Goal: Book appointment/travel/reservation

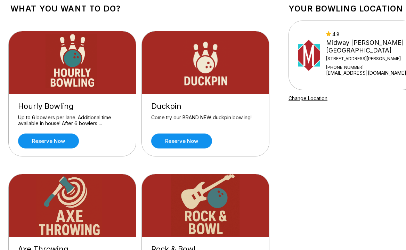
scroll to position [69, 0]
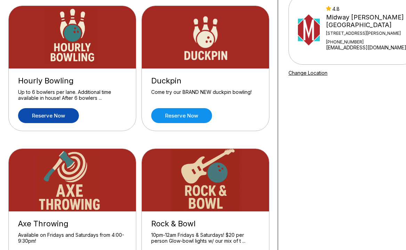
click at [43, 116] on link "Reserve now" at bounding box center [48, 115] width 61 height 15
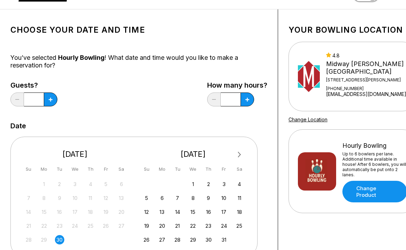
scroll to position [35, 0]
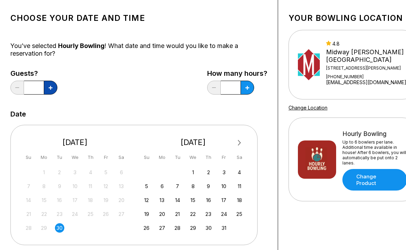
click at [49, 86] on icon at bounding box center [51, 88] width 4 height 4
type input "*"
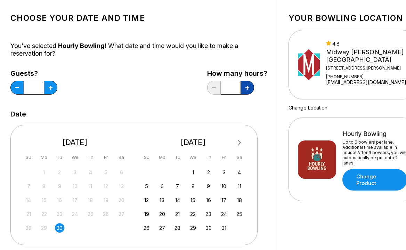
click at [249, 88] on button at bounding box center [247, 88] width 14 height 14
click at [245, 89] on icon at bounding box center [247, 88] width 4 height 4
type input "*"
click at [238, 172] on div "4" at bounding box center [238, 171] width 9 height 9
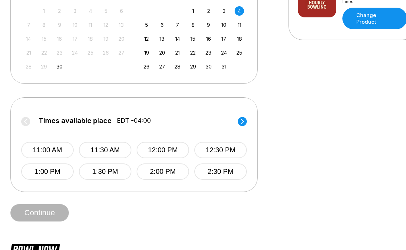
scroll to position [208, 0]
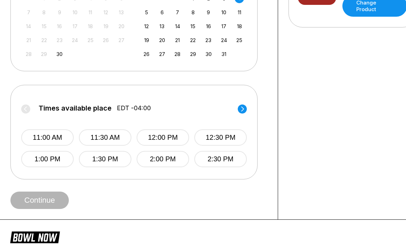
click at [241, 111] on circle at bounding box center [241, 108] width 9 height 9
click at [99, 137] on button "3:30 PM" at bounding box center [105, 137] width 52 height 16
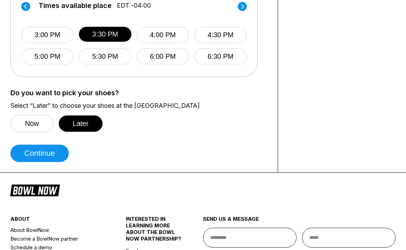
scroll to position [312, 0]
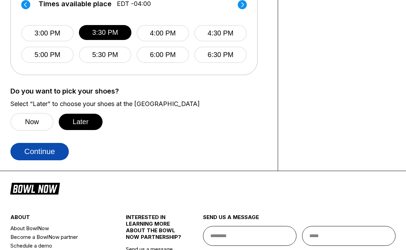
click at [57, 150] on button "Continue" at bounding box center [39, 151] width 58 height 17
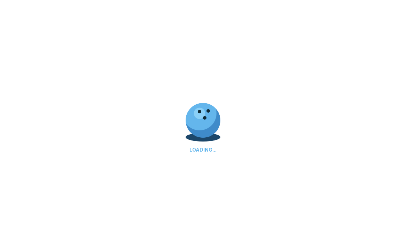
select select "**"
